Goal: Information Seeking & Learning: Learn about a topic

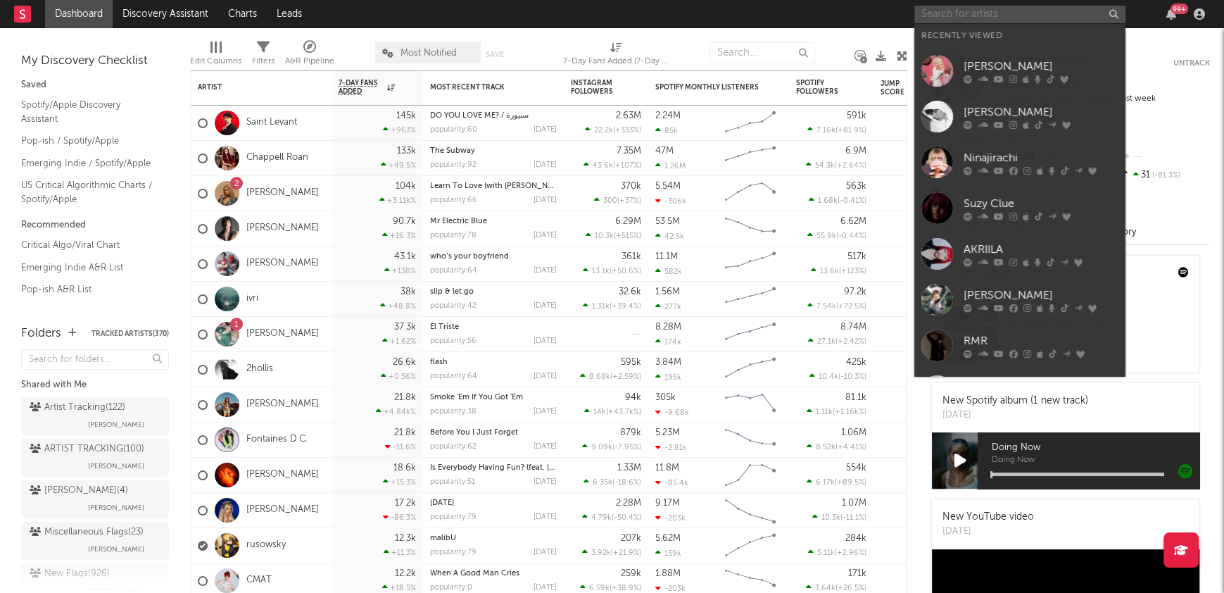
click at [954, 15] on input "text" at bounding box center [1019, 15] width 211 height 18
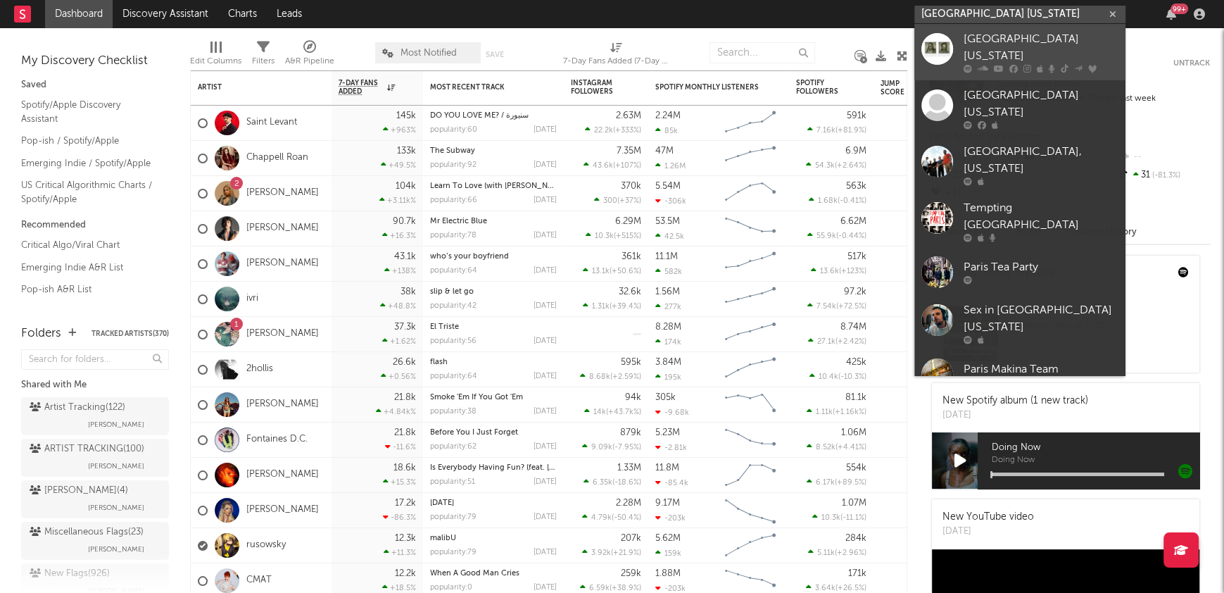
type input "[GEOGRAPHIC_DATA] [US_STATE]"
click at [1009, 37] on div "[GEOGRAPHIC_DATA] [US_STATE]" at bounding box center [1040, 48] width 155 height 34
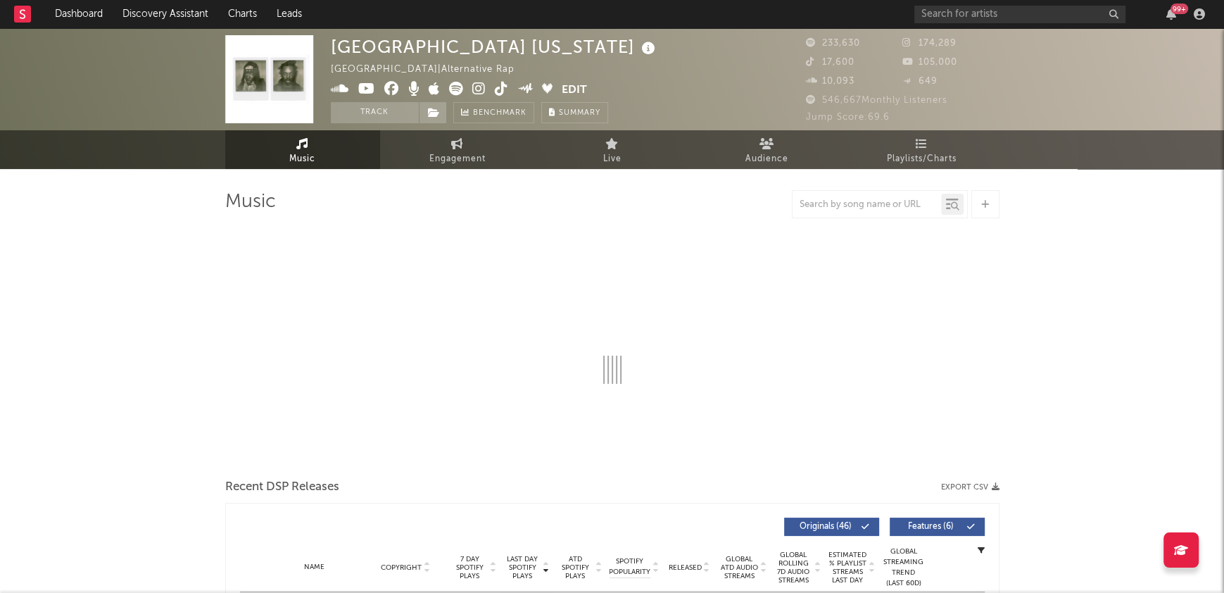
select select "6m"
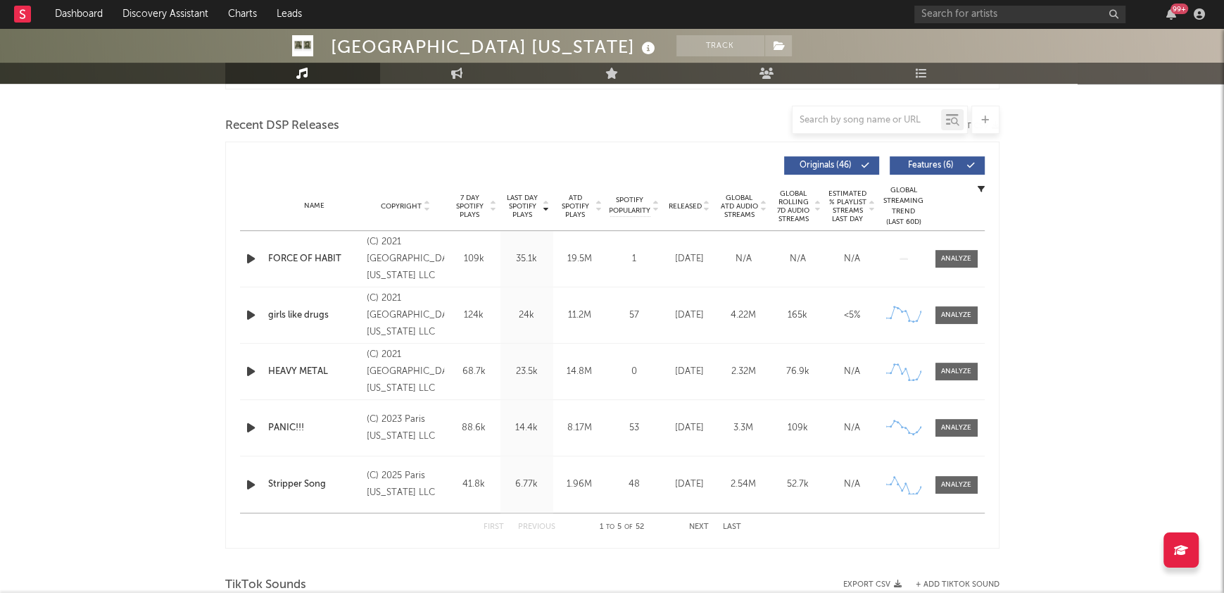
scroll to position [473, 0]
click at [697, 526] on button "Next" at bounding box center [699, 526] width 20 height 8
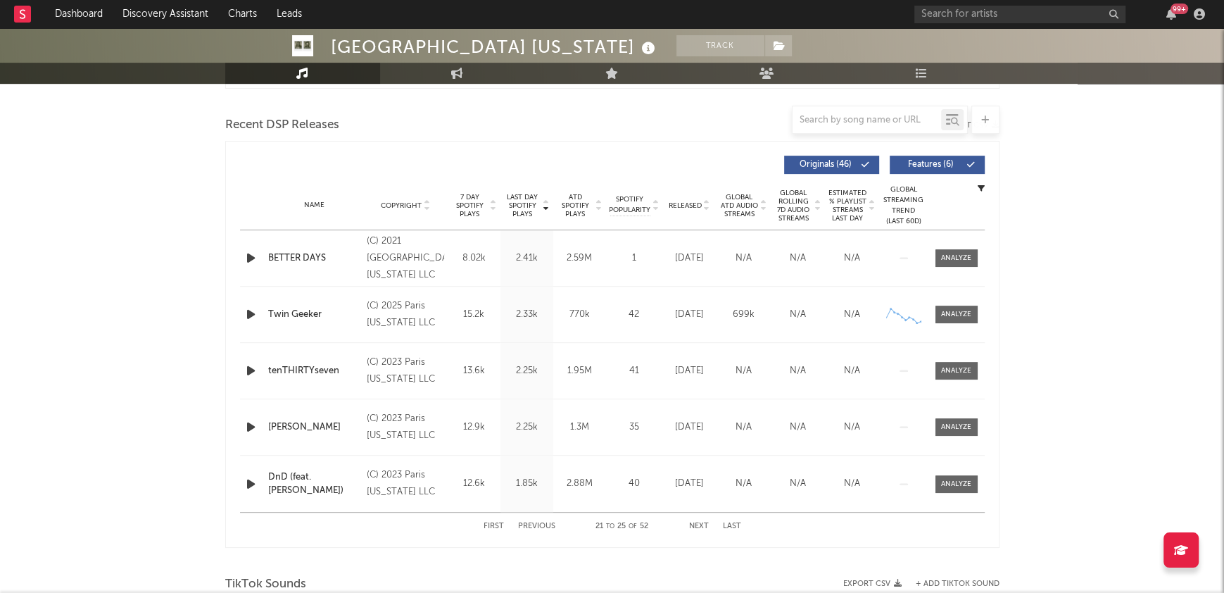
click at [549, 523] on button "Previous" at bounding box center [536, 526] width 37 height 8
click at [702, 524] on button "Next" at bounding box center [699, 526] width 20 height 8
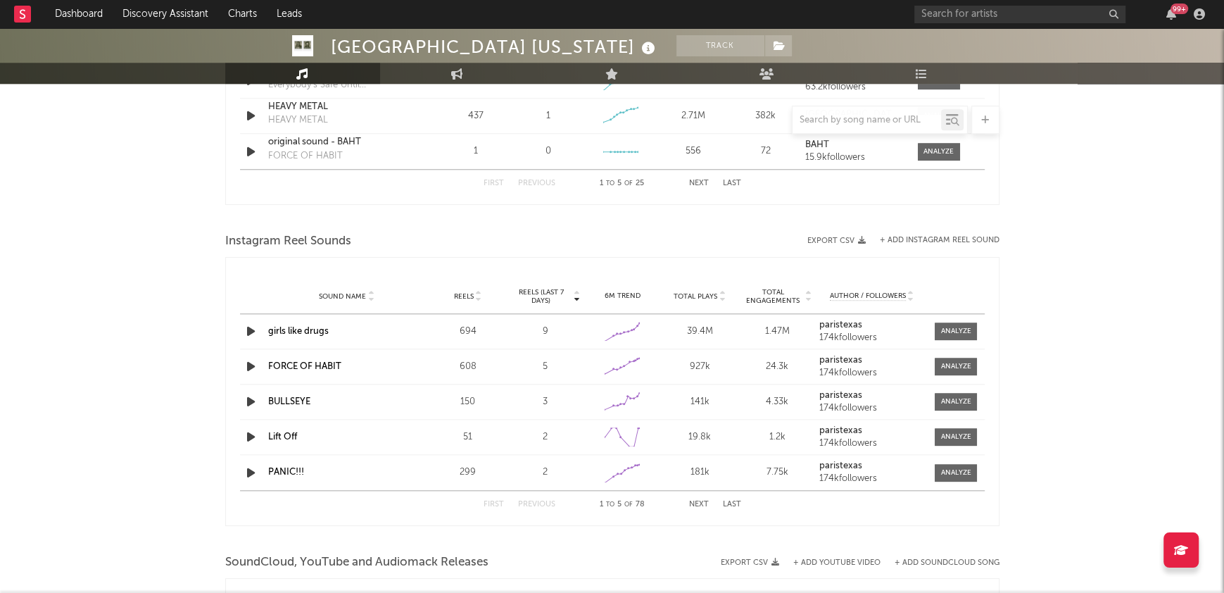
scroll to position [1558, 0]
